Goal: Transaction & Acquisition: Purchase product/service

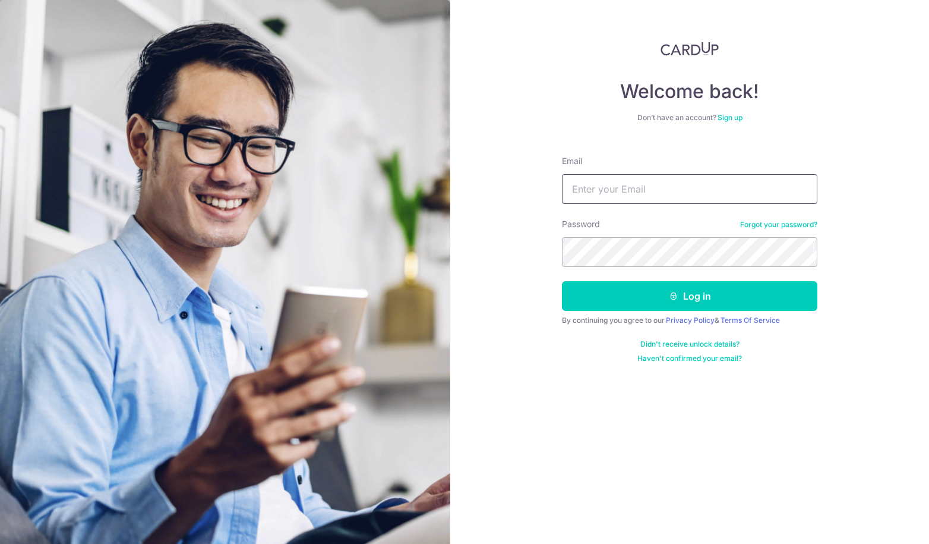
click at [693, 190] on input "Email" at bounding box center [690, 189] width 256 height 30
type input "[EMAIL_ADDRESS][DOMAIN_NAME]"
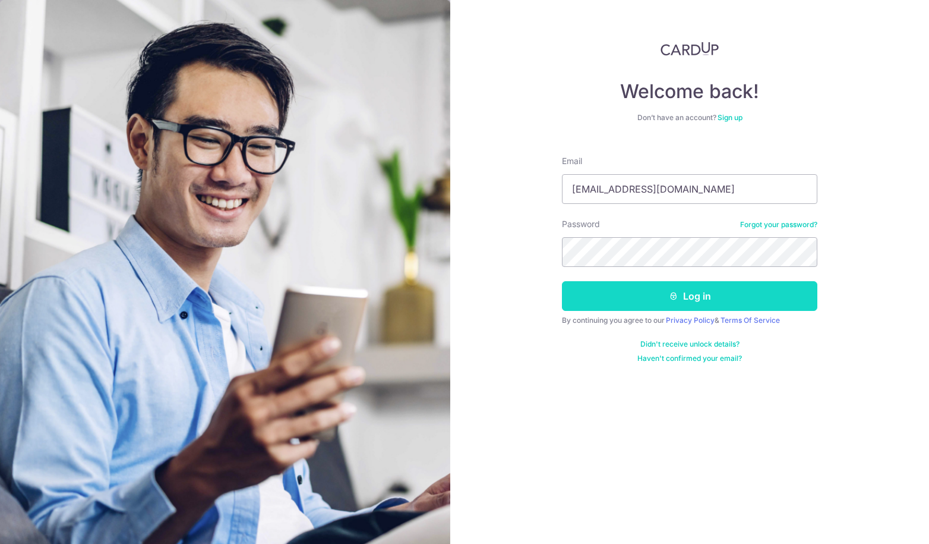
click at [627, 307] on button "Log in" at bounding box center [690, 296] width 256 height 30
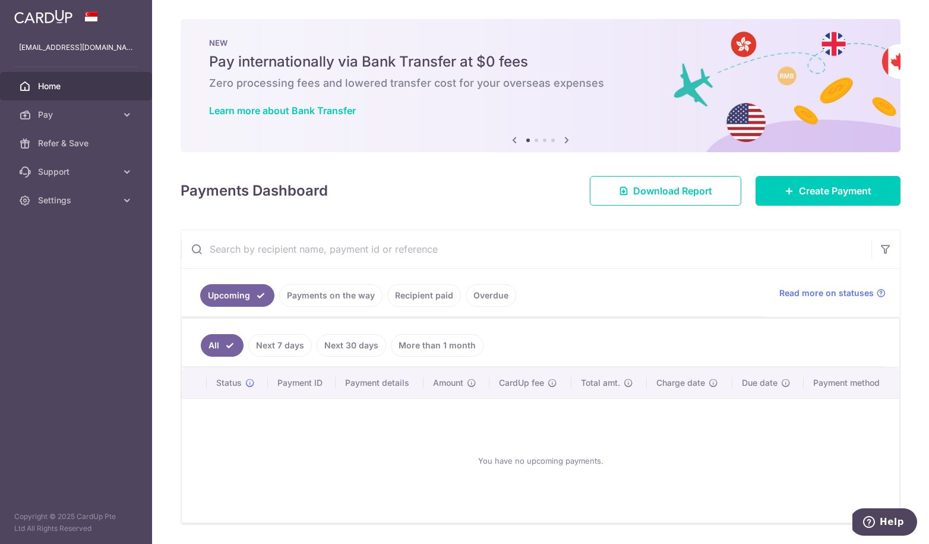
scroll to position [15, 0]
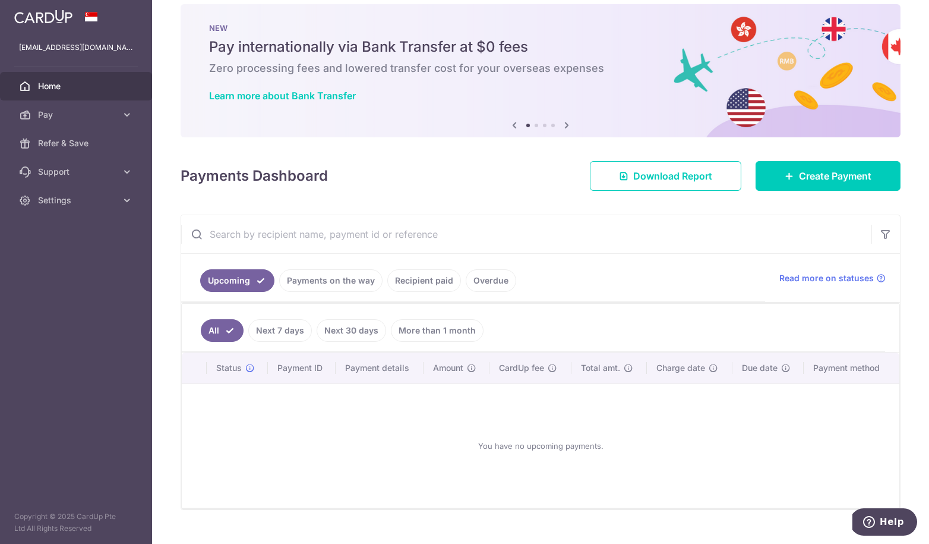
click at [329, 285] on link "Payments on the way" at bounding box center [330, 280] width 103 height 23
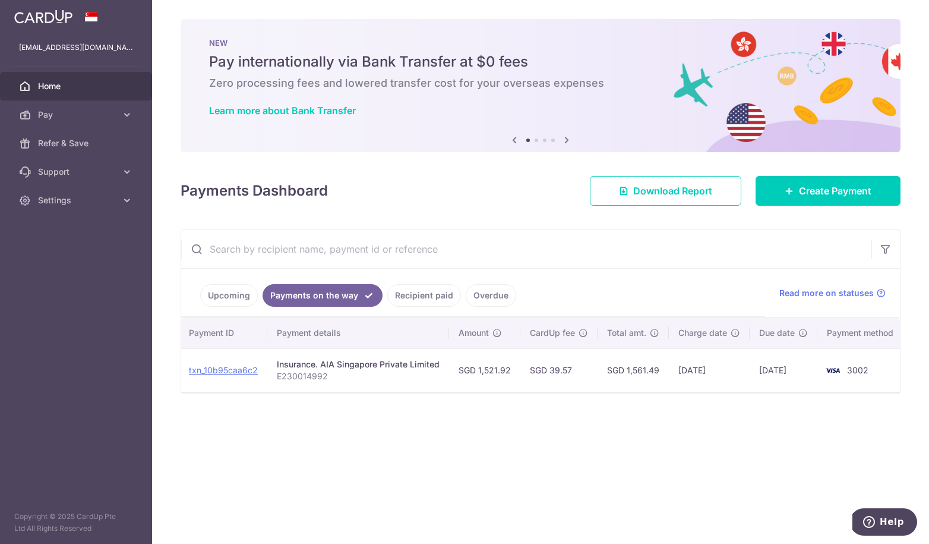
scroll to position [0, 139]
click at [419, 298] on link "Recipient paid" at bounding box center [424, 295] width 74 height 23
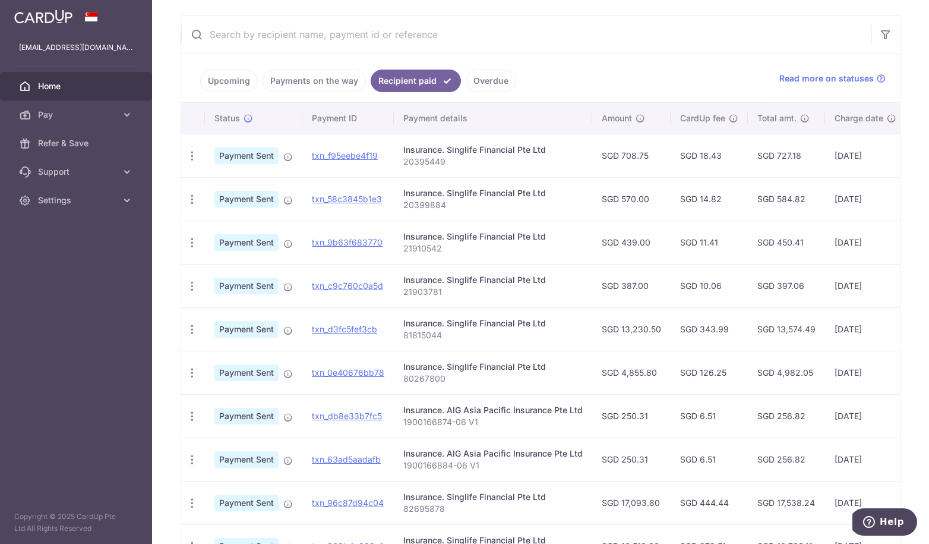
scroll to position [5, 0]
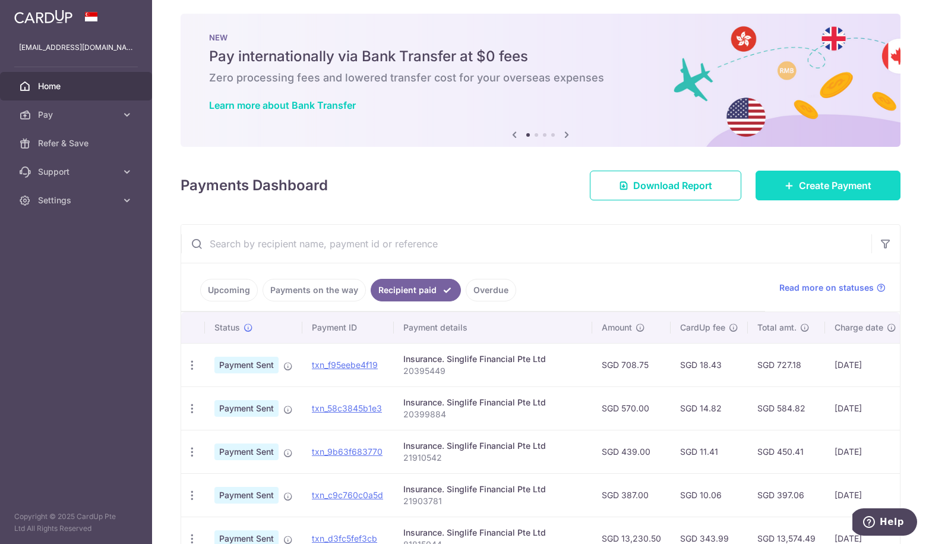
click at [799, 187] on span "Create Payment" at bounding box center [835, 185] width 72 height 14
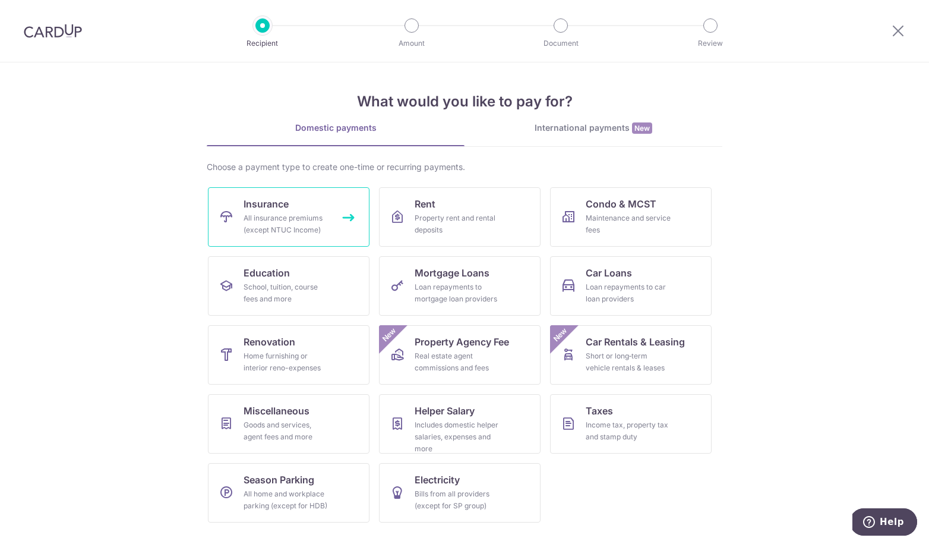
click at [312, 223] on div "All insurance premiums (except NTUC Income)" at bounding box center [287, 224] width 86 height 24
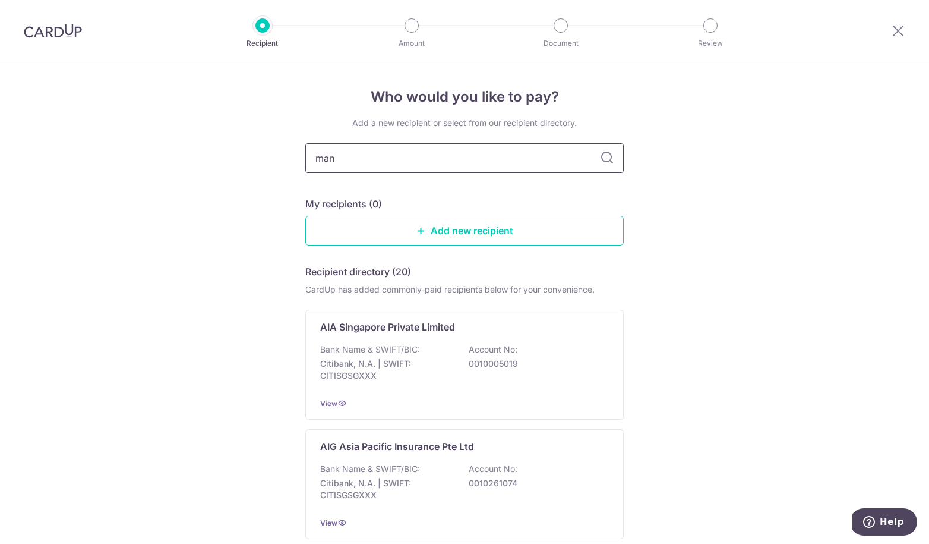
type input "manu"
type input "manul"
click at [500, 154] on input "manul" at bounding box center [464, 158] width 319 height 30
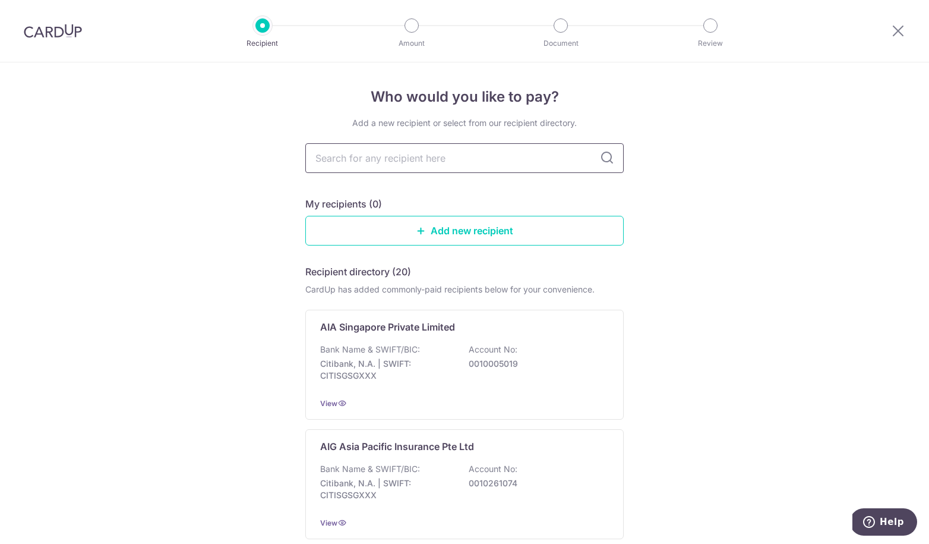
click at [463, 160] on input "text" at bounding box center [464, 158] width 319 height 30
type input "manul"
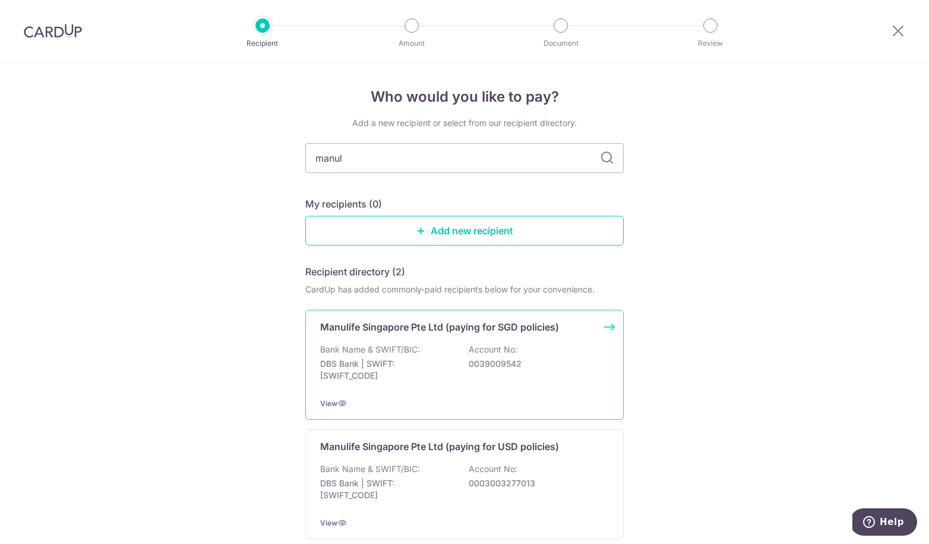
click at [531, 339] on div "Manulife Singapore Pte Ltd (paying for SGD policies) Bank Name & SWIFT/BIC: DBS…" at bounding box center [464, 365] width 319 height 110
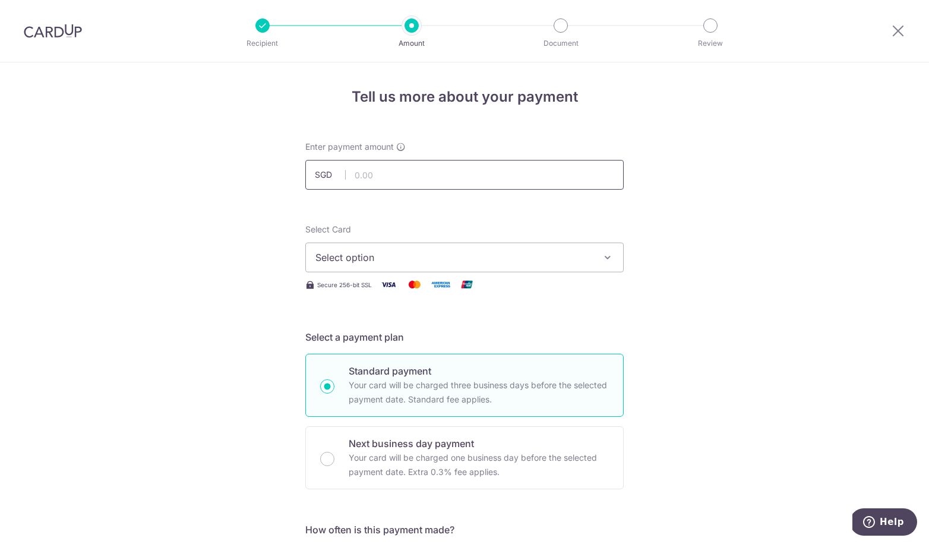
click at [443, 181] on input "text" at bounding box center [464, 175] width 319 height 30
type input "12,000.00"
click at [510, 263] on span "Select option" at bounding box center [454, 257] width 277 height 14
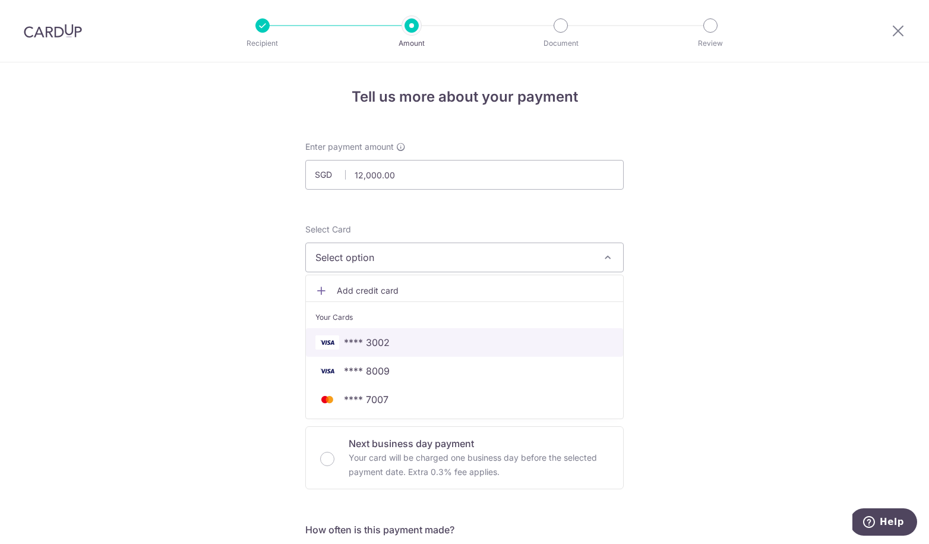
click at [397, 337] on span "**** 3002" at bounding box center [465, 342] width 298 height 14
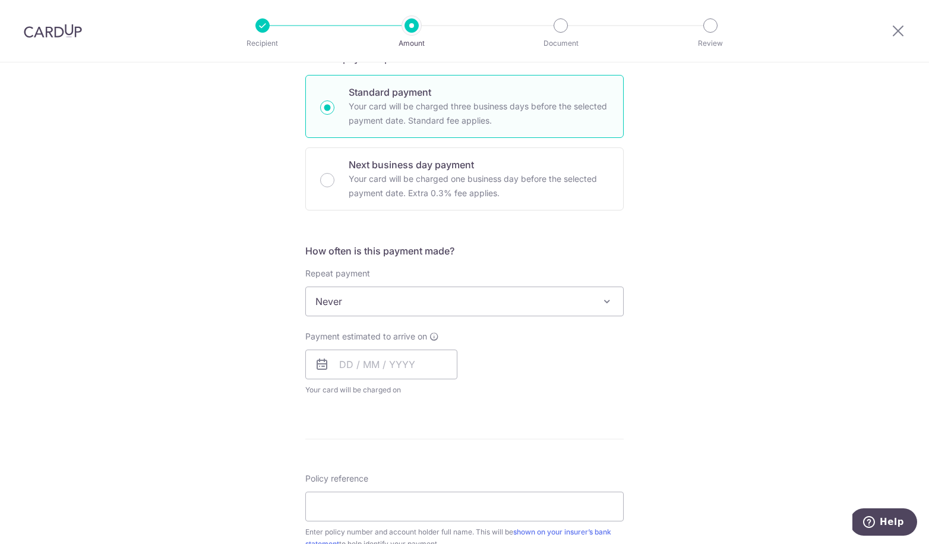
scroll to position [334, 0]
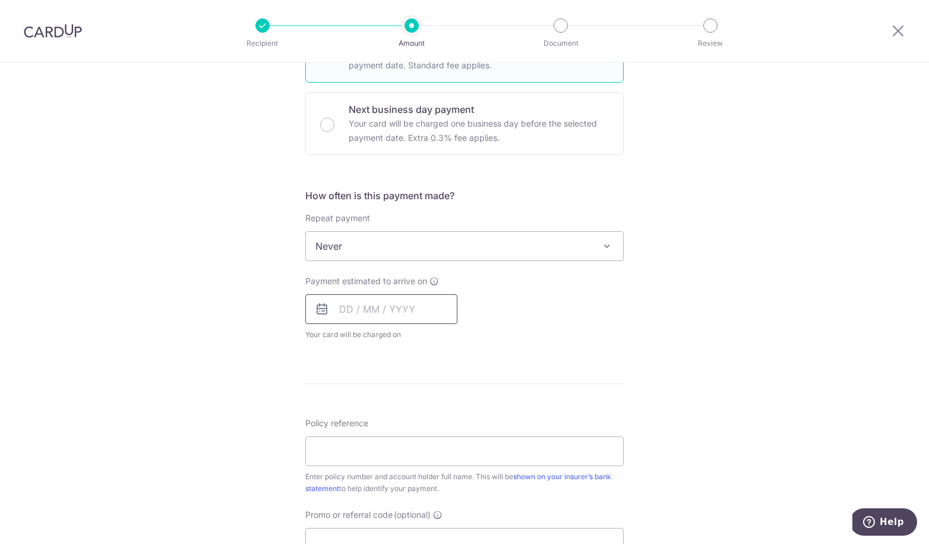
click at [338, 313] on input "text" at bounding box center [381, 309] width 152 height 30
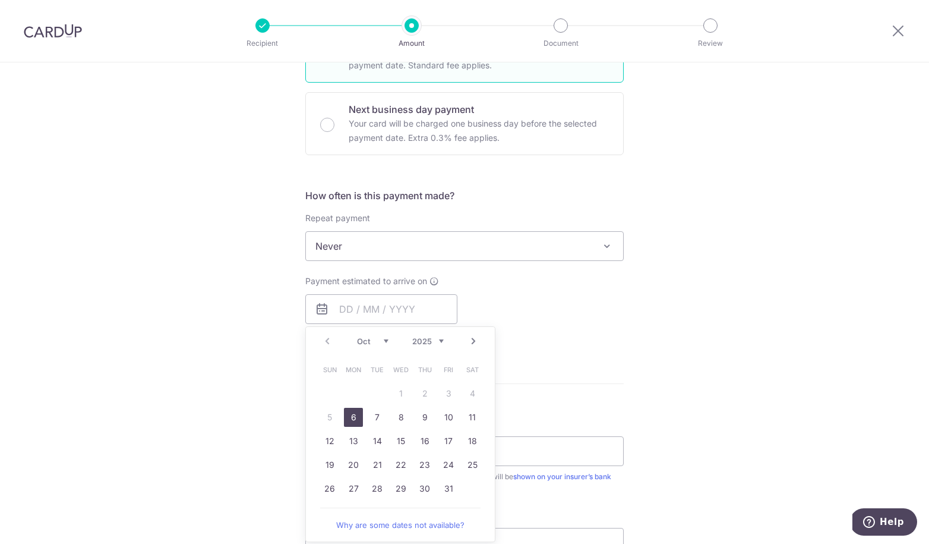
click at [351, 417] on link "6" at bounding box center [353, 417] width 19 height 19
type input "06/10/2025"
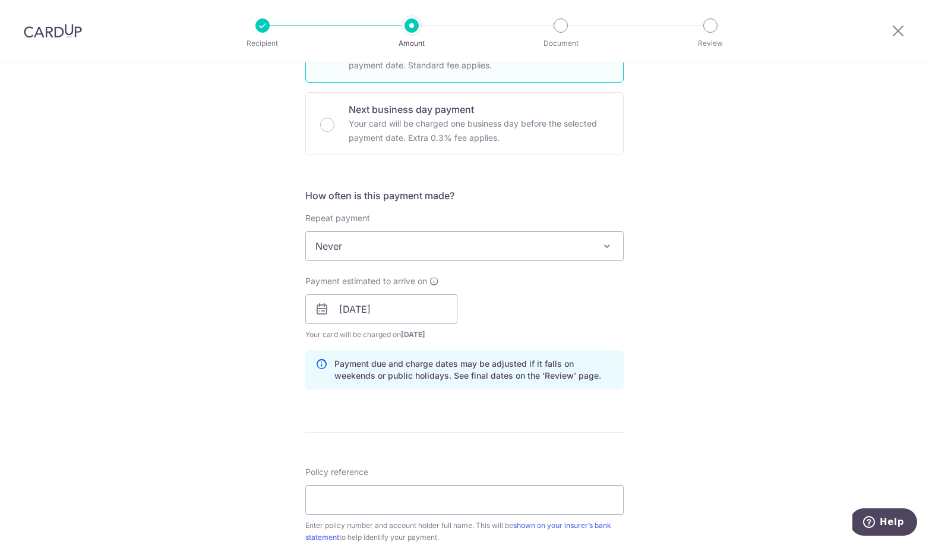
scroll to position [544, 0]
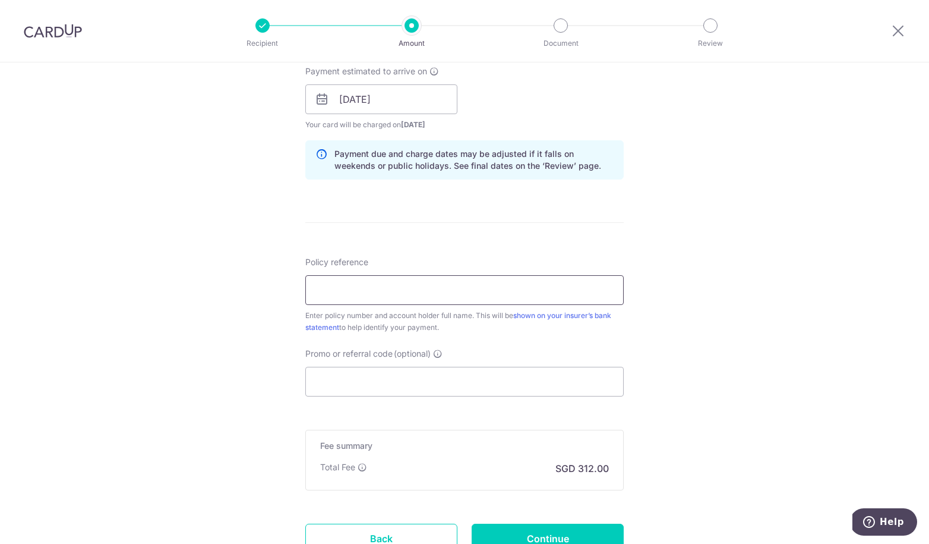
click at [362, 289] on input "Policy reference" at bounding box center [464, 290] width 319 height 30
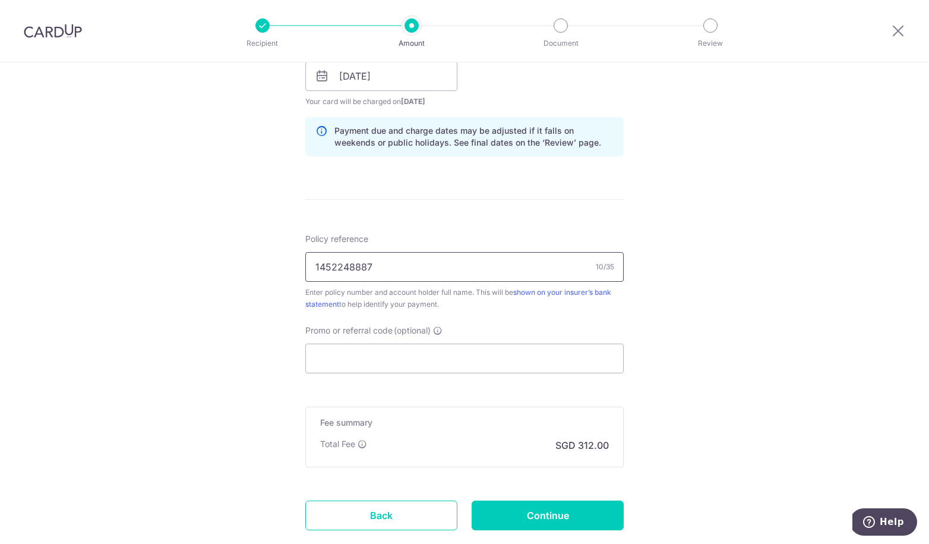
scroll to position [591, 0]
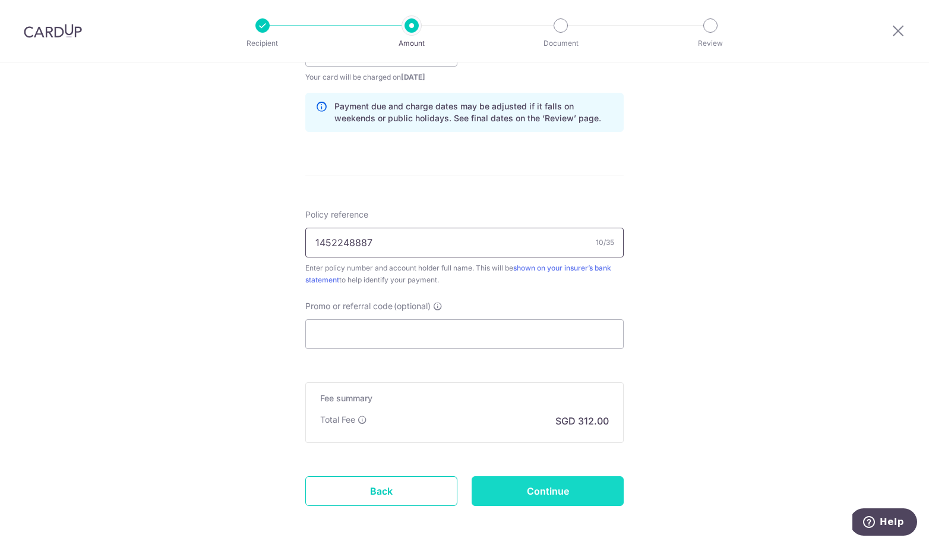
type input "1452248887"
click at [558, 488] on input "Continue" at bounding box center [548, 491] width 152 height 30
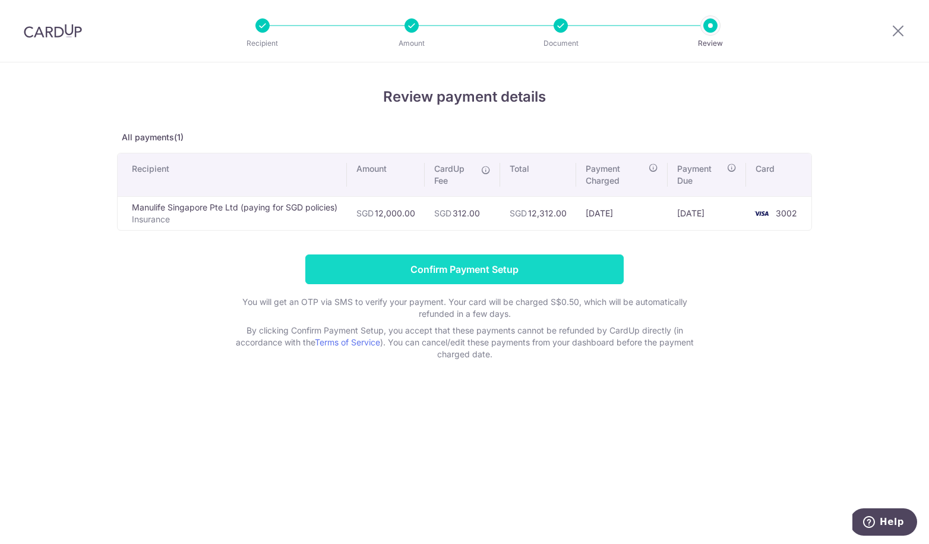
click at [468, 267] on input "Confirm Payment Setup" at bounding box center [464, 269] width 319 height 30
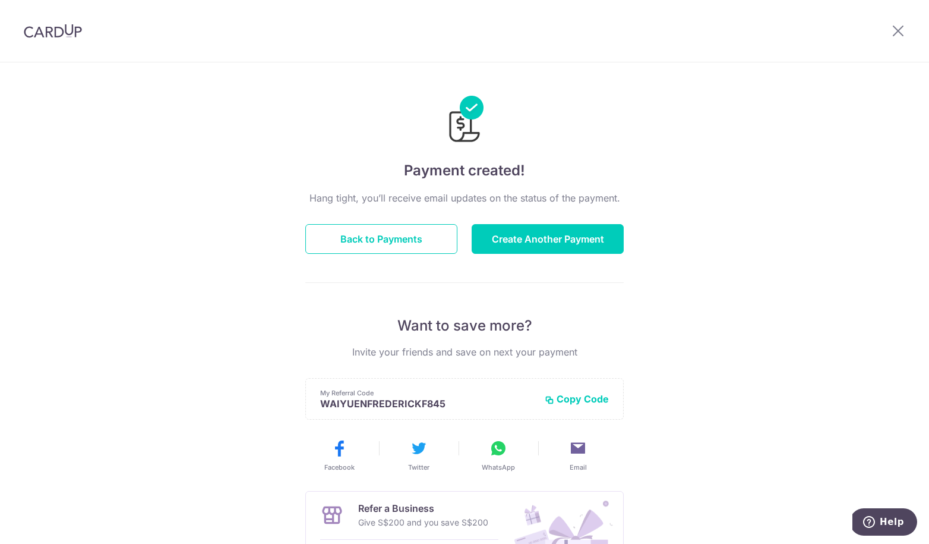
click at [640, 60] on header at bounding box center [464, 31] width 929 height 62
